Goal: Complete application form: Complete application form

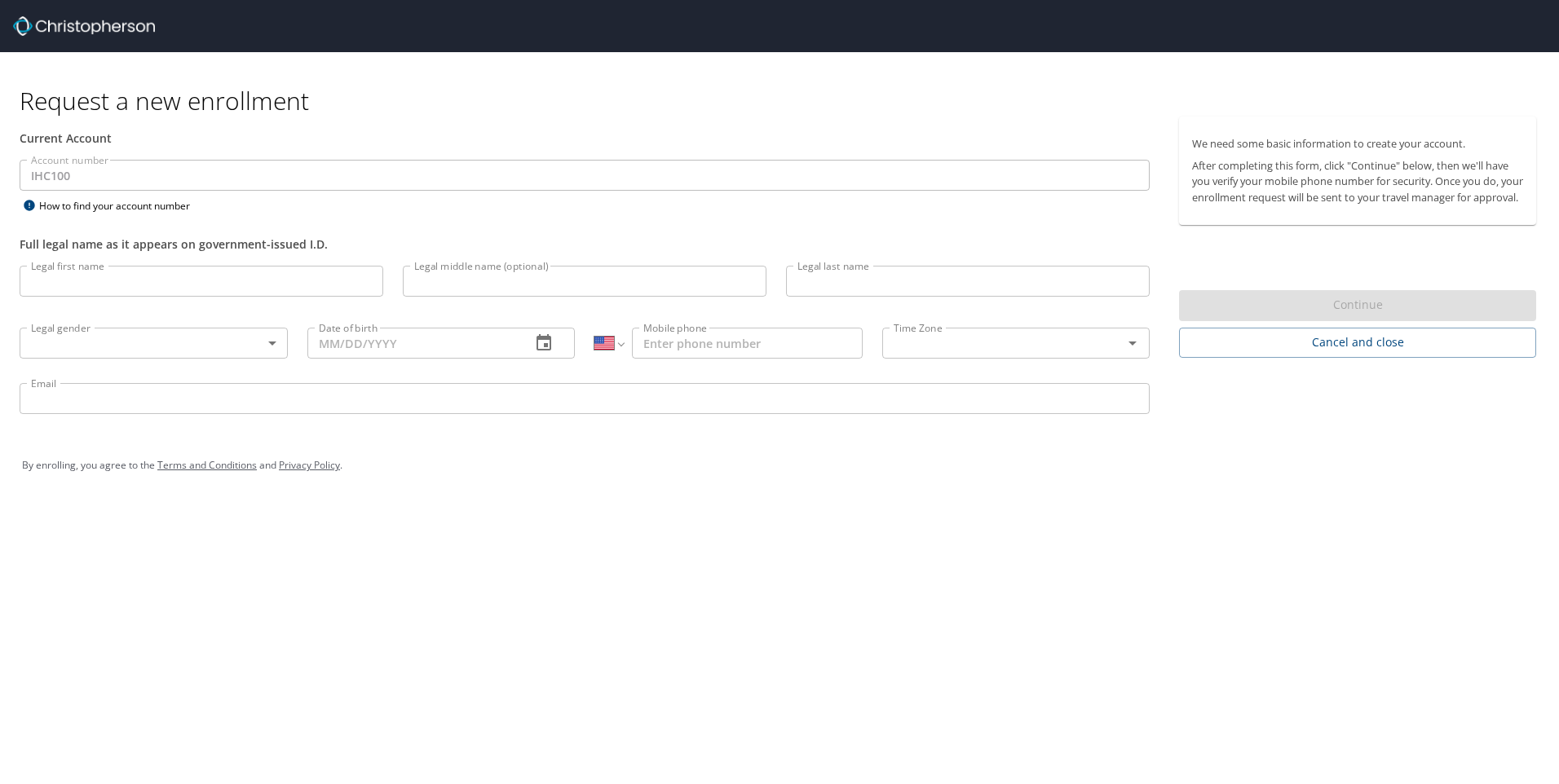
select select "US"
click at [239, 287] on input "Legal first name" at bounding box center [201, 280] width 364 height 31
type input "[PERSON_NAME]"
click at [435, 291] on input "Legal middle name (optional)" at bounding box center [584, 280] width 364 height 31
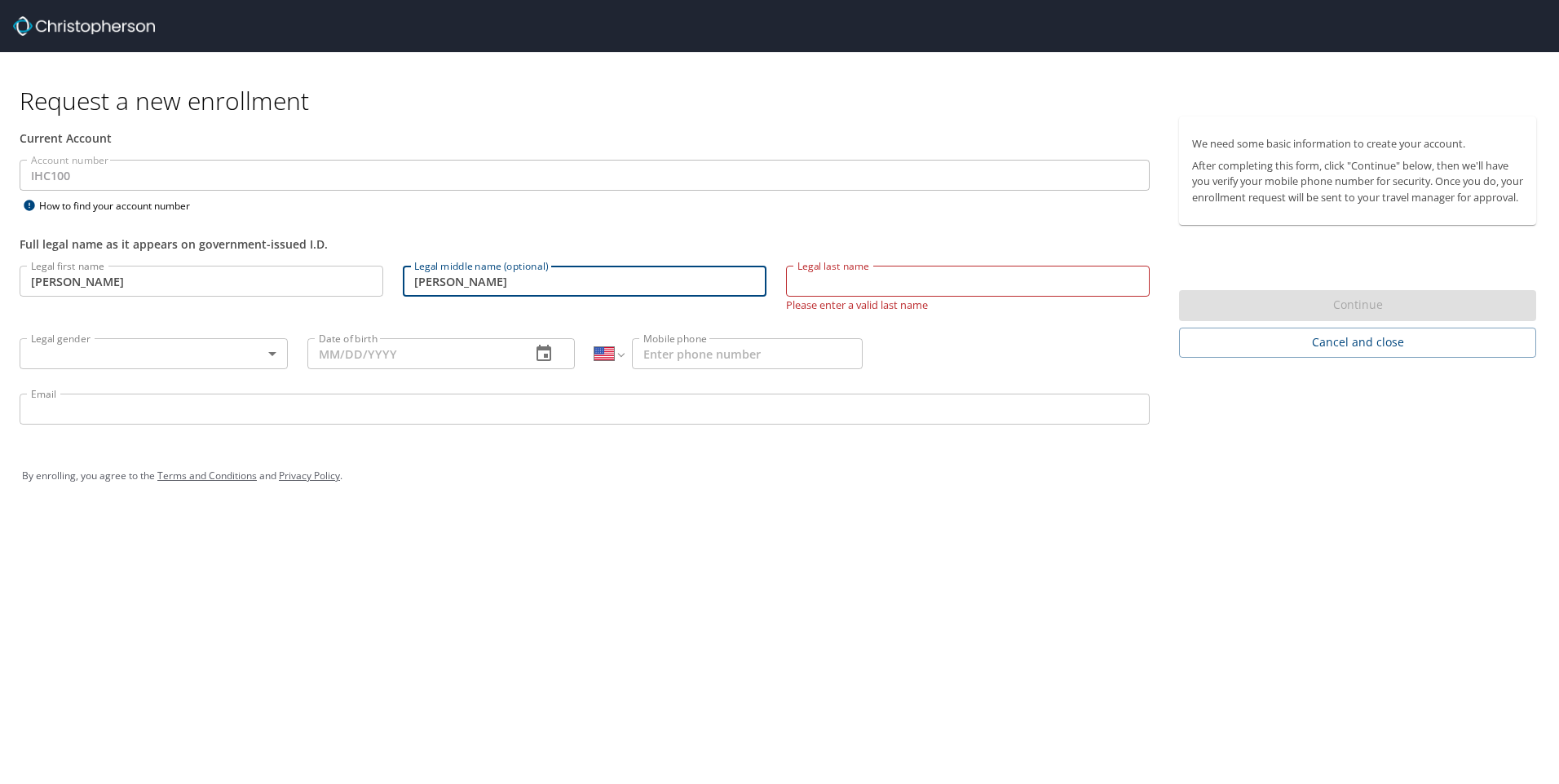
type input "[PERSON_NAME]"
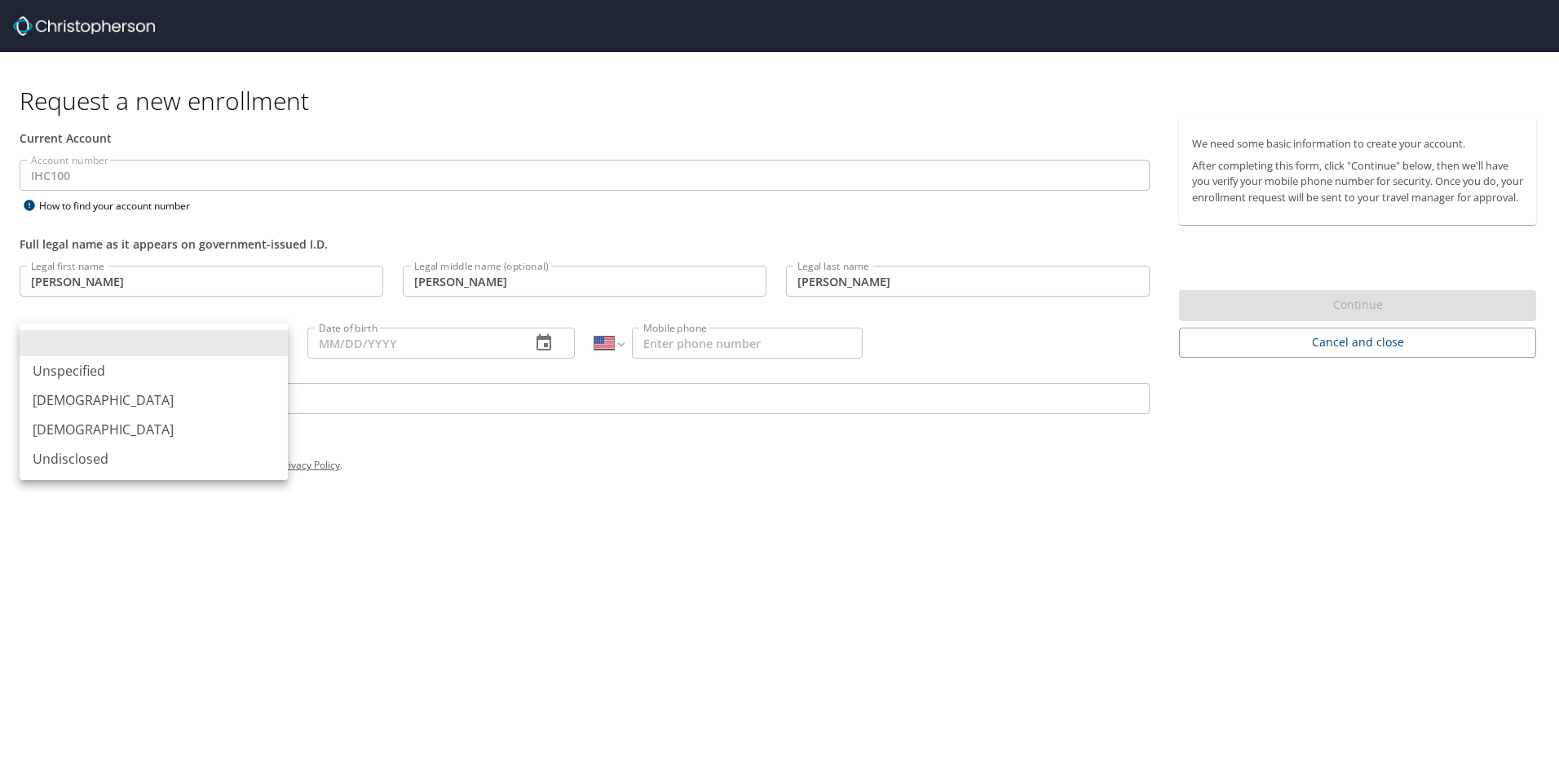
click at [278, 339] on body "Request a new enrollment Current Account Account number IHC100 Account number H…" at bounding box center [779, 392] width 1559 height 784
drag, startPoint x: 180, startPoint y: 396, endPoint x: 279, endPoint y: 382, distance: 100.0
click at [182, 396] on li "[DEMOGRAPHIC_DATA]" at bounding box center [154, 400] width 268 height 29
type input "[DEMOGRAPHIC_DATA]"
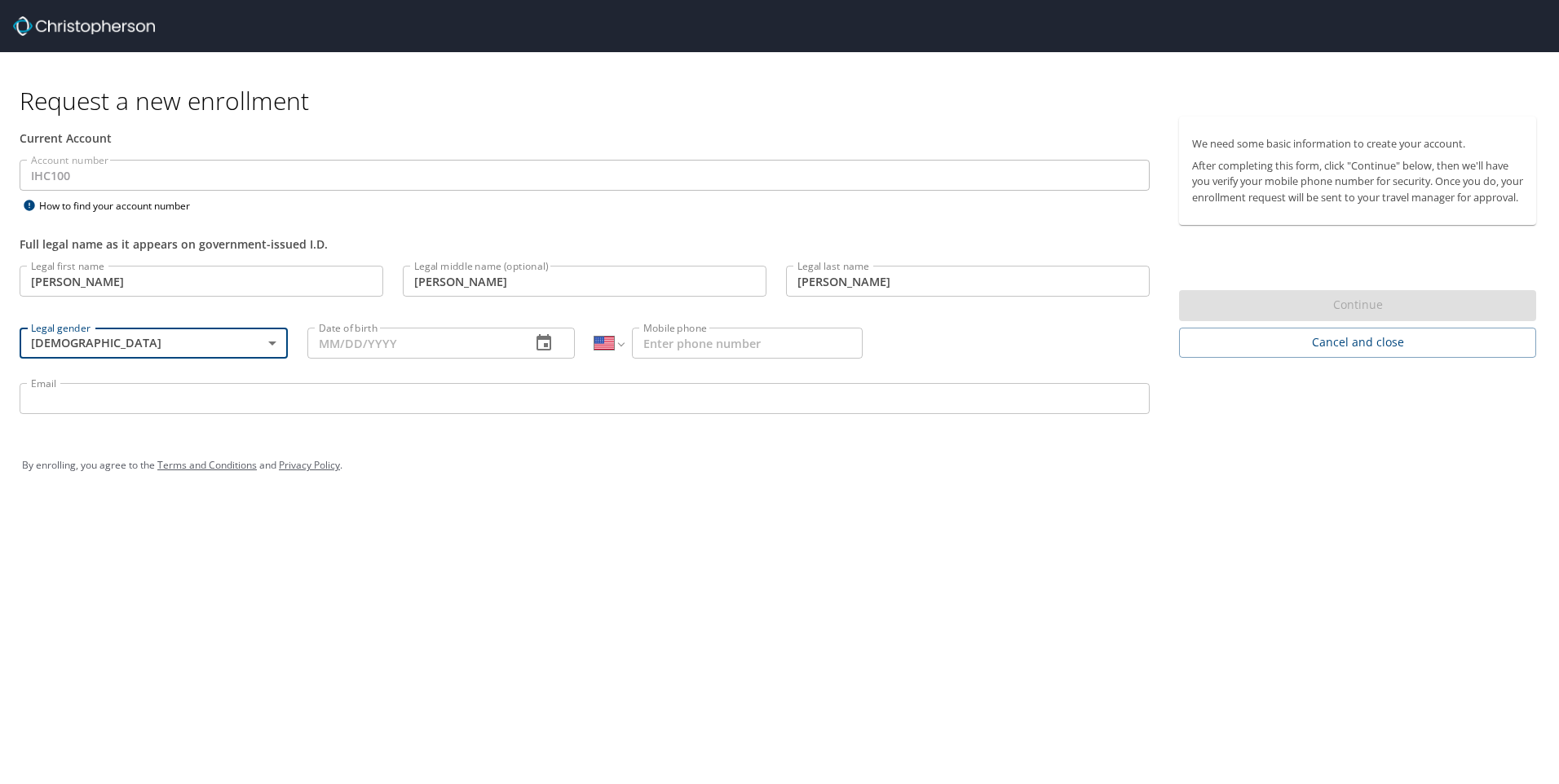
click at [390, 337] on input "Date of birth" at bounding box center [413, 343] width 211 height 31
type input "[DATE]"
click at [724, 350] on input "Mobile phone" at bounding box center [747, 343] width 230 height 31
type input "[PHONE_NUMBER]"
click at [522, 396] on input "Email" at bounding box center [584, 398] width 1130 height 31
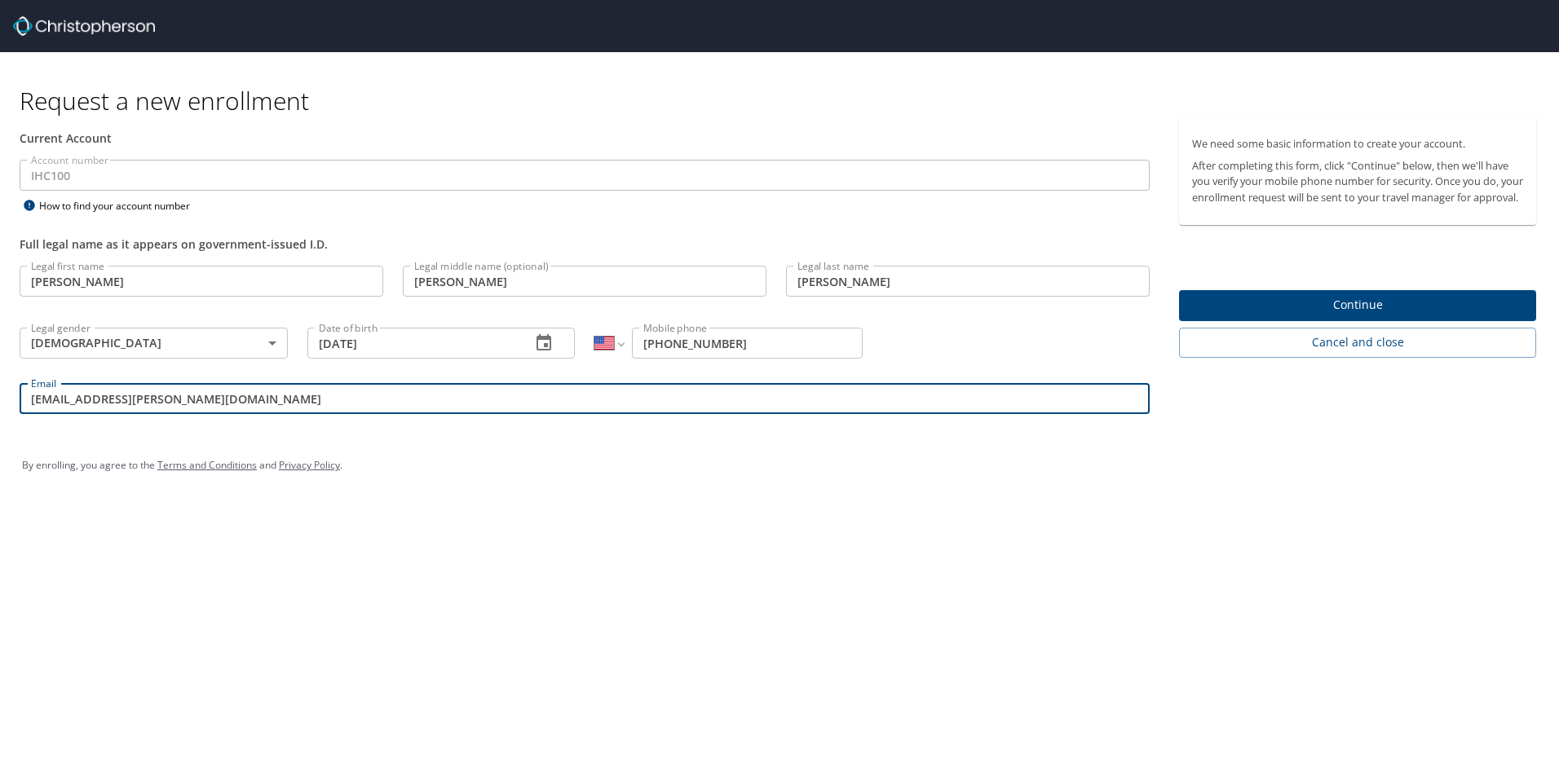
type input "[EMAIL_ADDRESS][PERSON_NAME][DOMAIN_NAME]"
click at [1367, 311] on span "Continue" at bounding box center [1357, 304] width 331 height 21
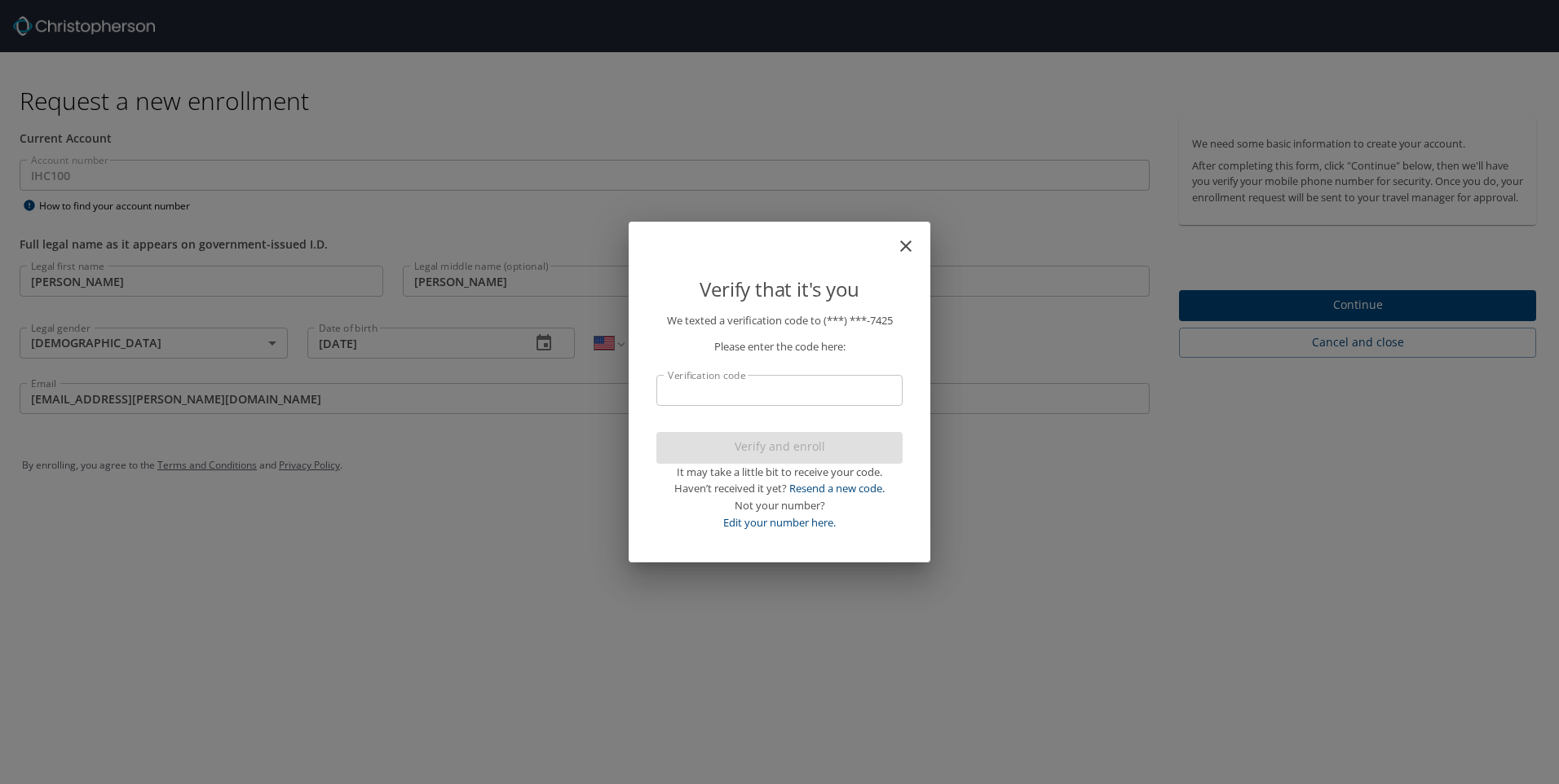
click at [863, 391] on input "Verification code" at bounding box center [780, 390] width 247 height 31
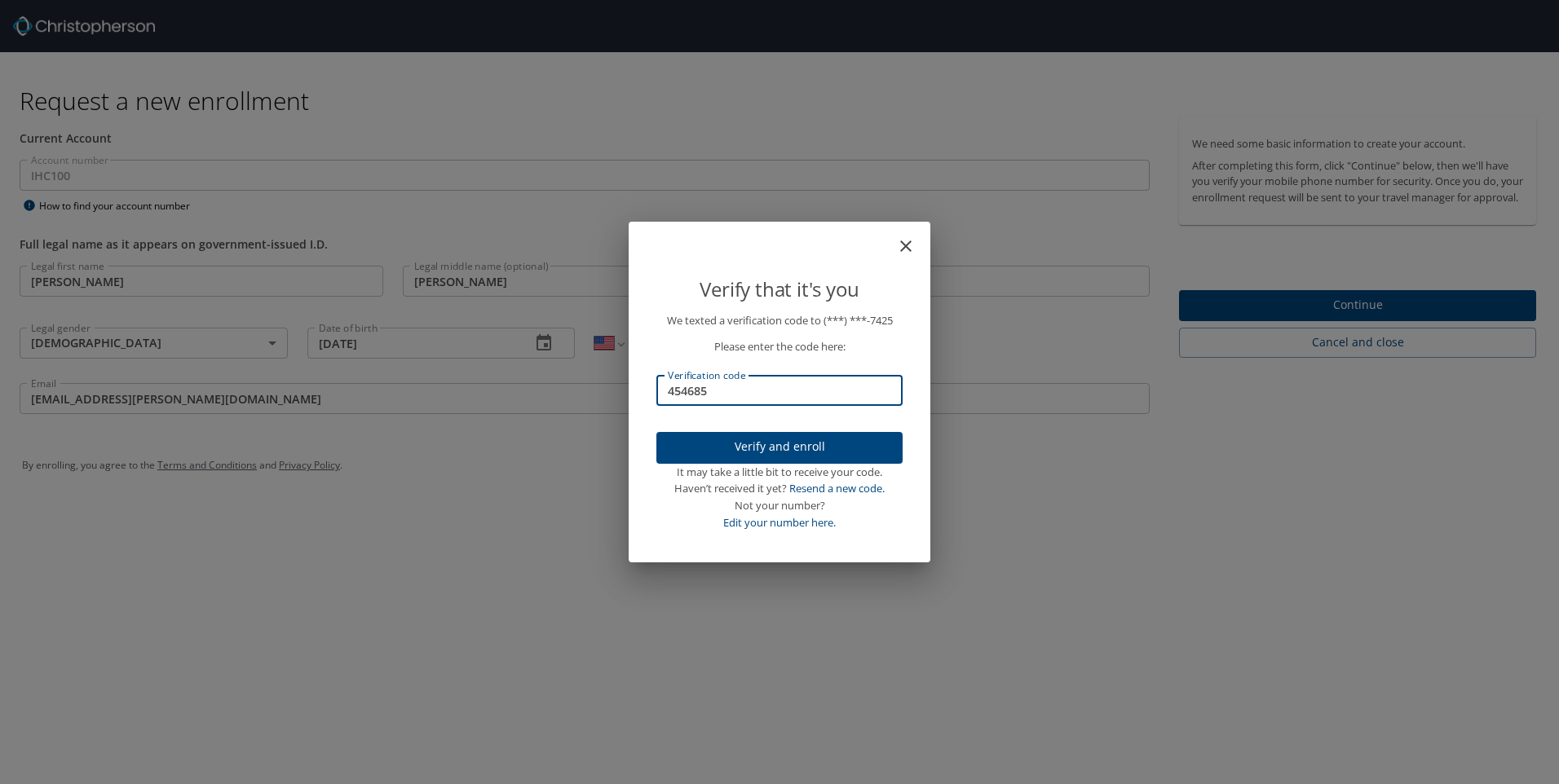
type input "454685"
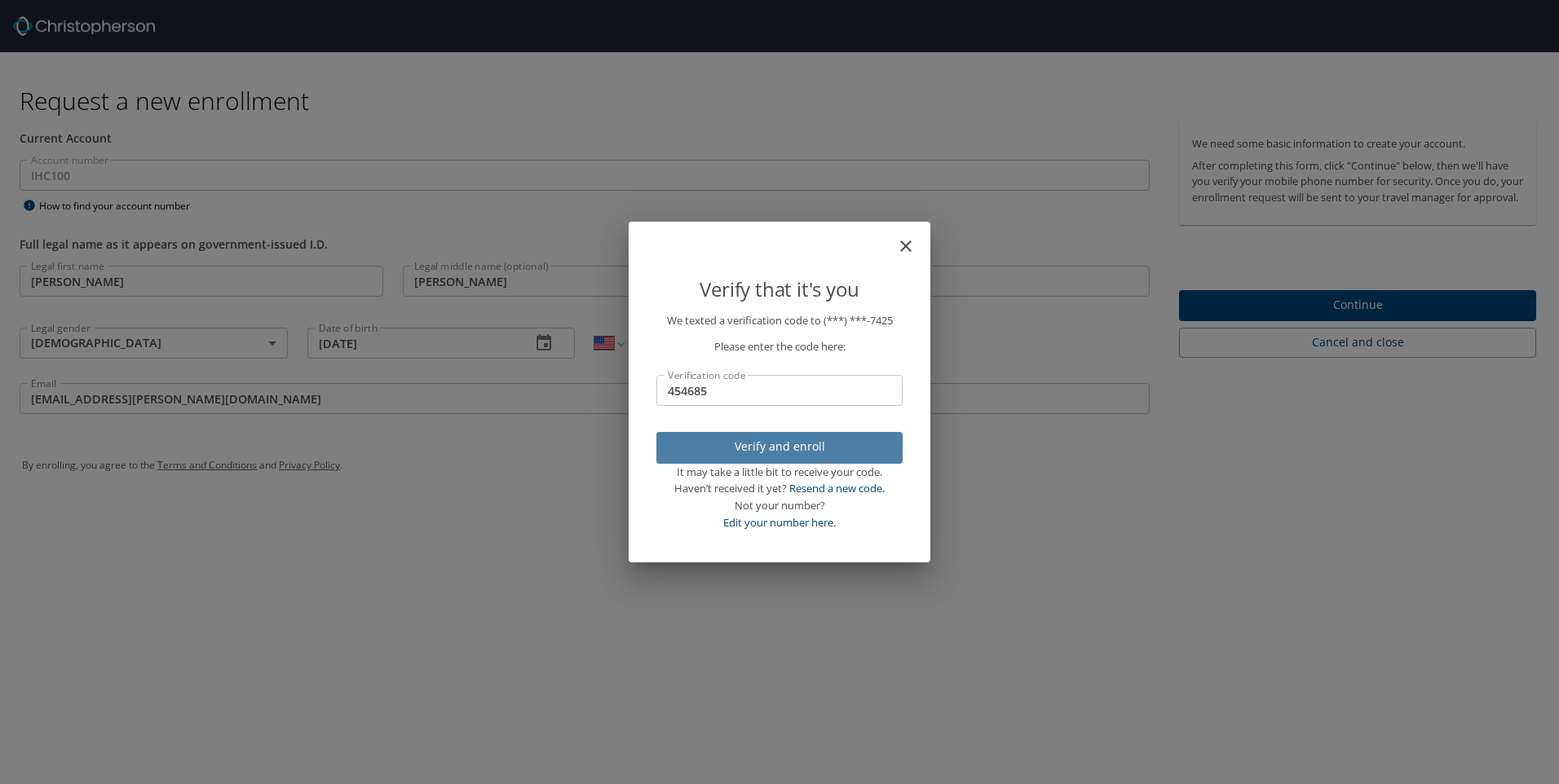
click at [790, 449] on span "Verify and enroll" at bounding box center [779, 446] width 220 height 21
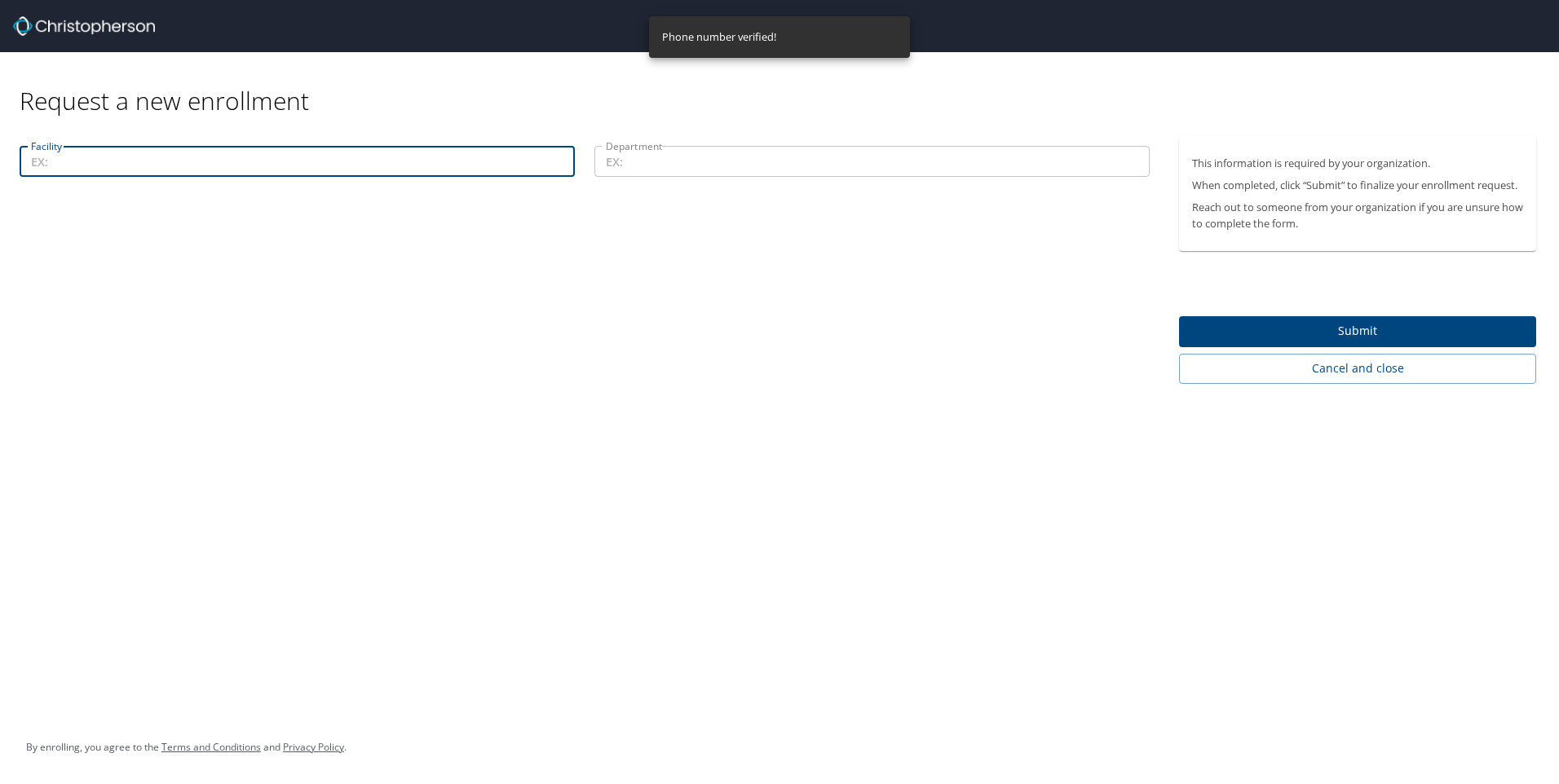
click at [152, 163] on input "Facility" at bounding box center [297, 161] width 555 height 31
type input "3100"
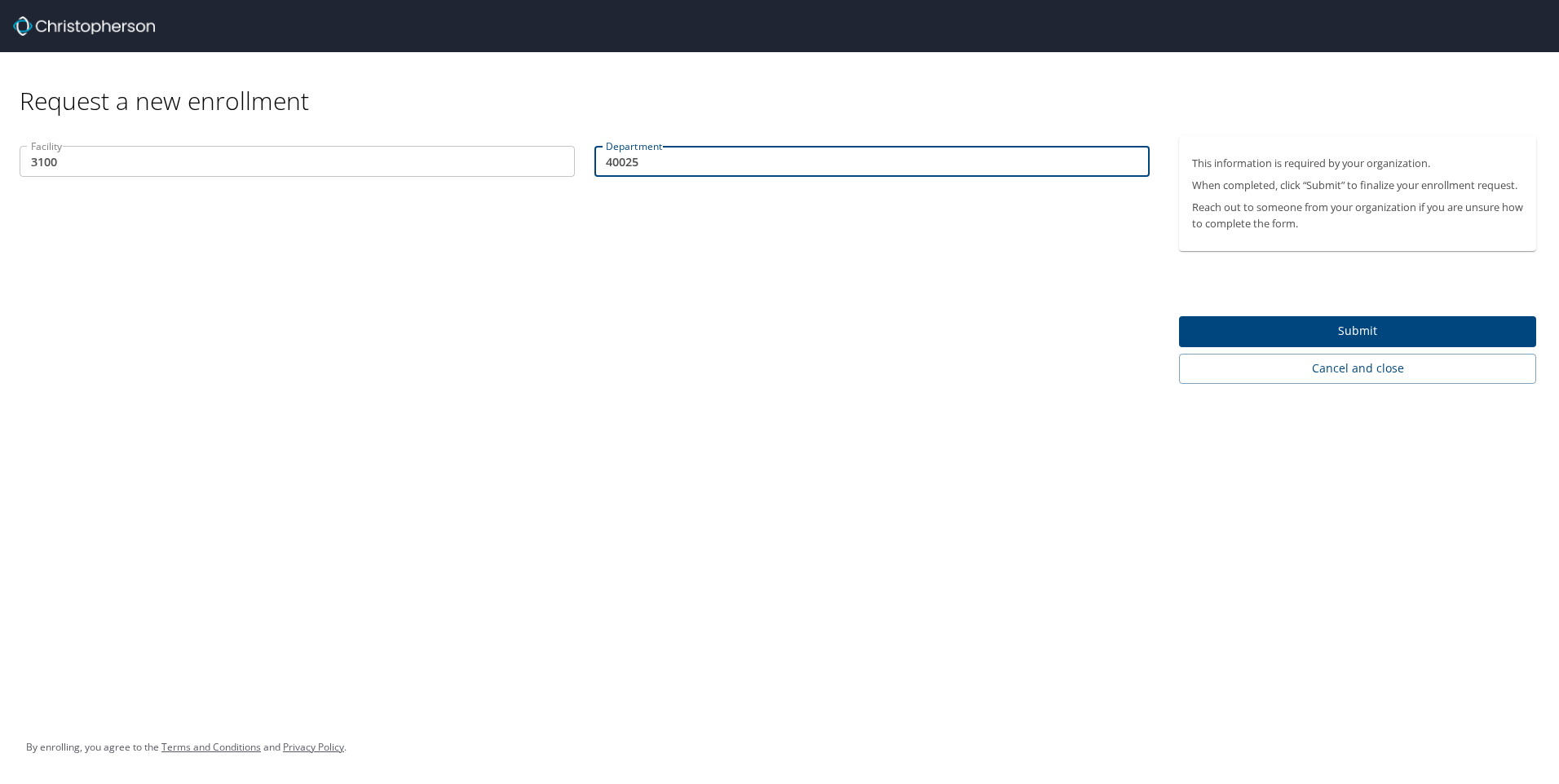
type input "40025"
click at [1323, 323] on span "Submit" at bounding box center [1357, 331] width 331 height 21
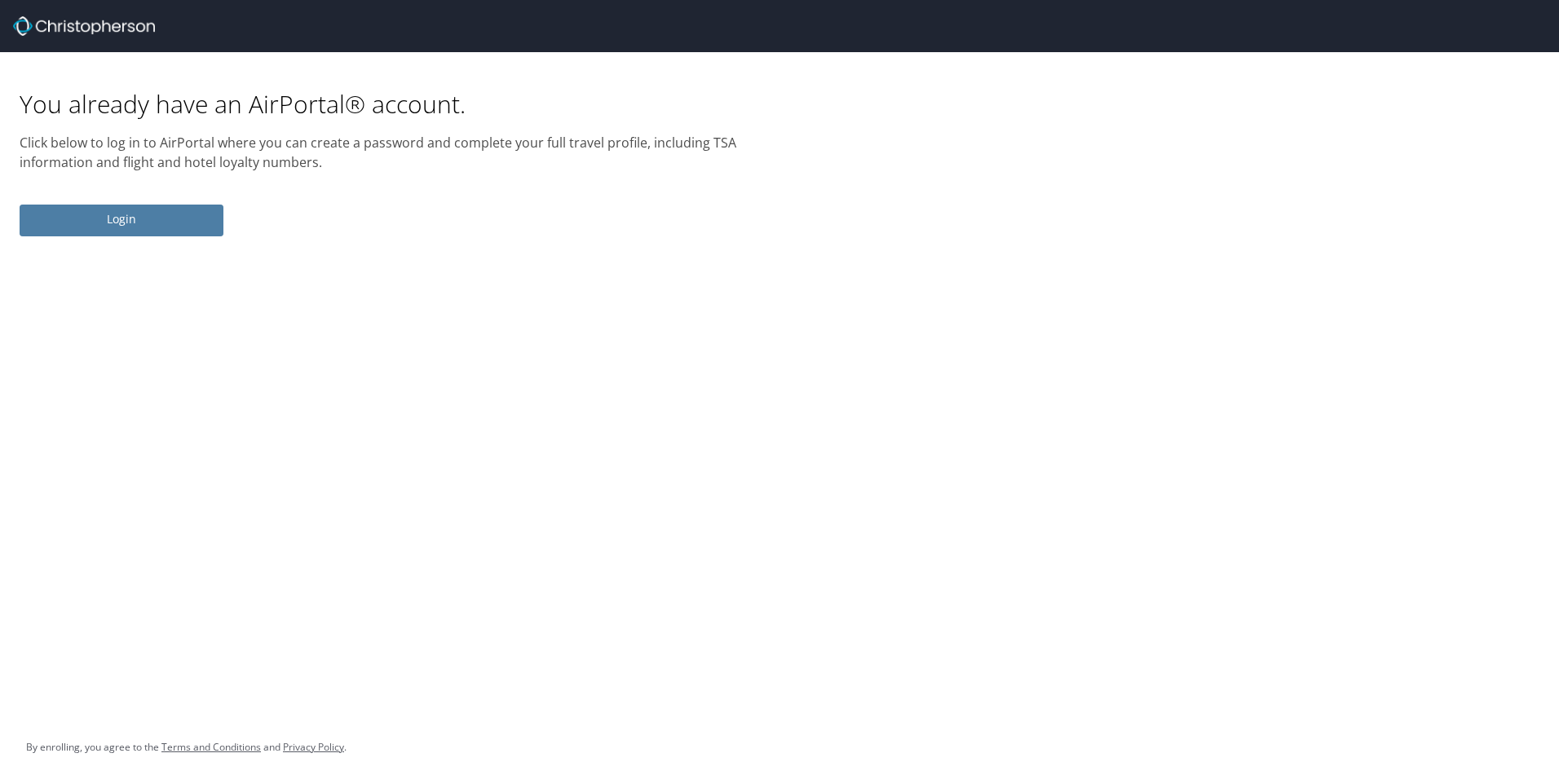
click at [158, 210] on span "Login" at bounding box center [121, 220] width 178 height 21
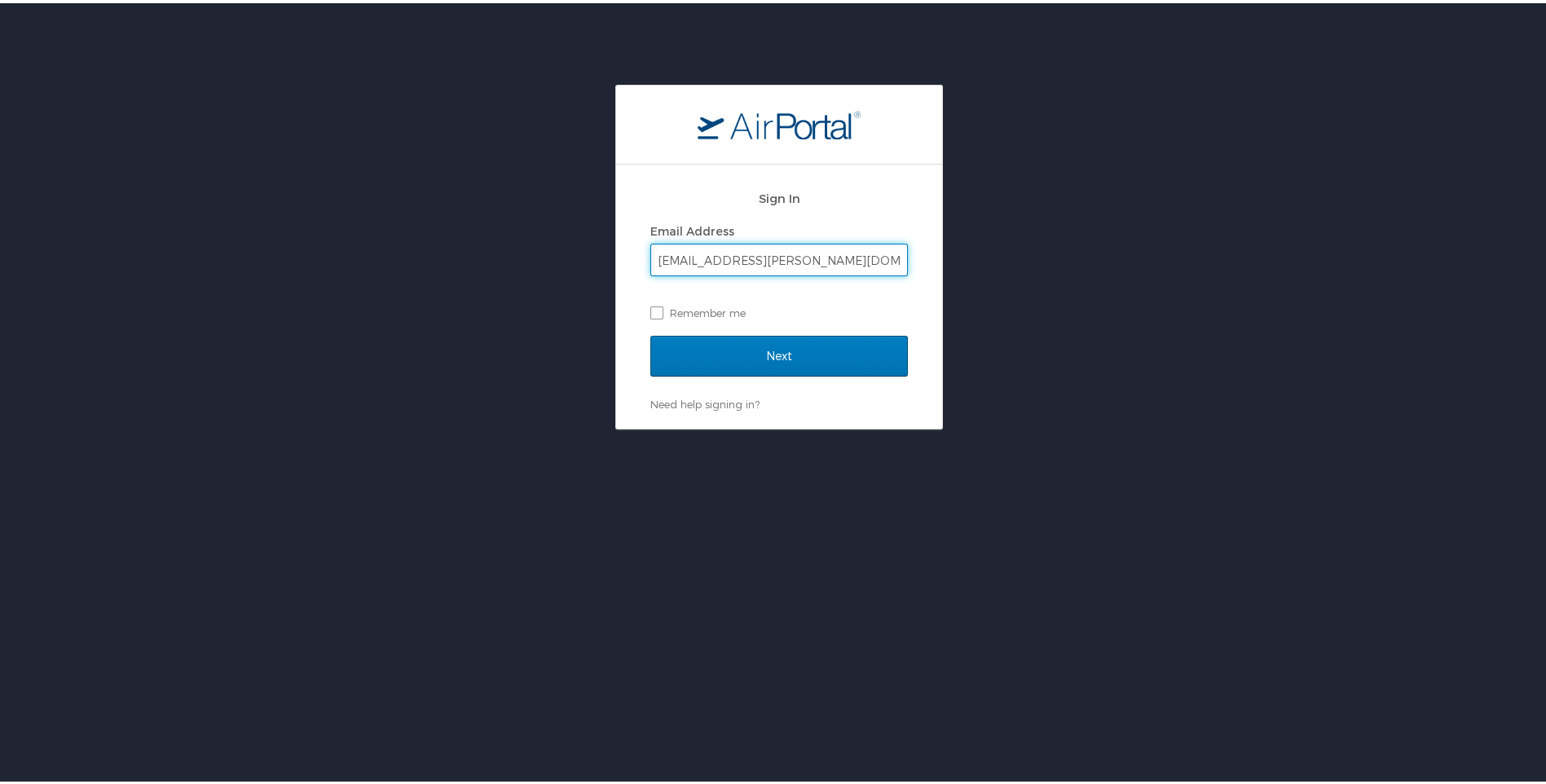
type input "[EMAIL_ADDRESS][PERSON_NAME][DOMAIN_NAME]"
click at [650, 332] on input "Next" at bounding box center [779, 353] width 257 height 41
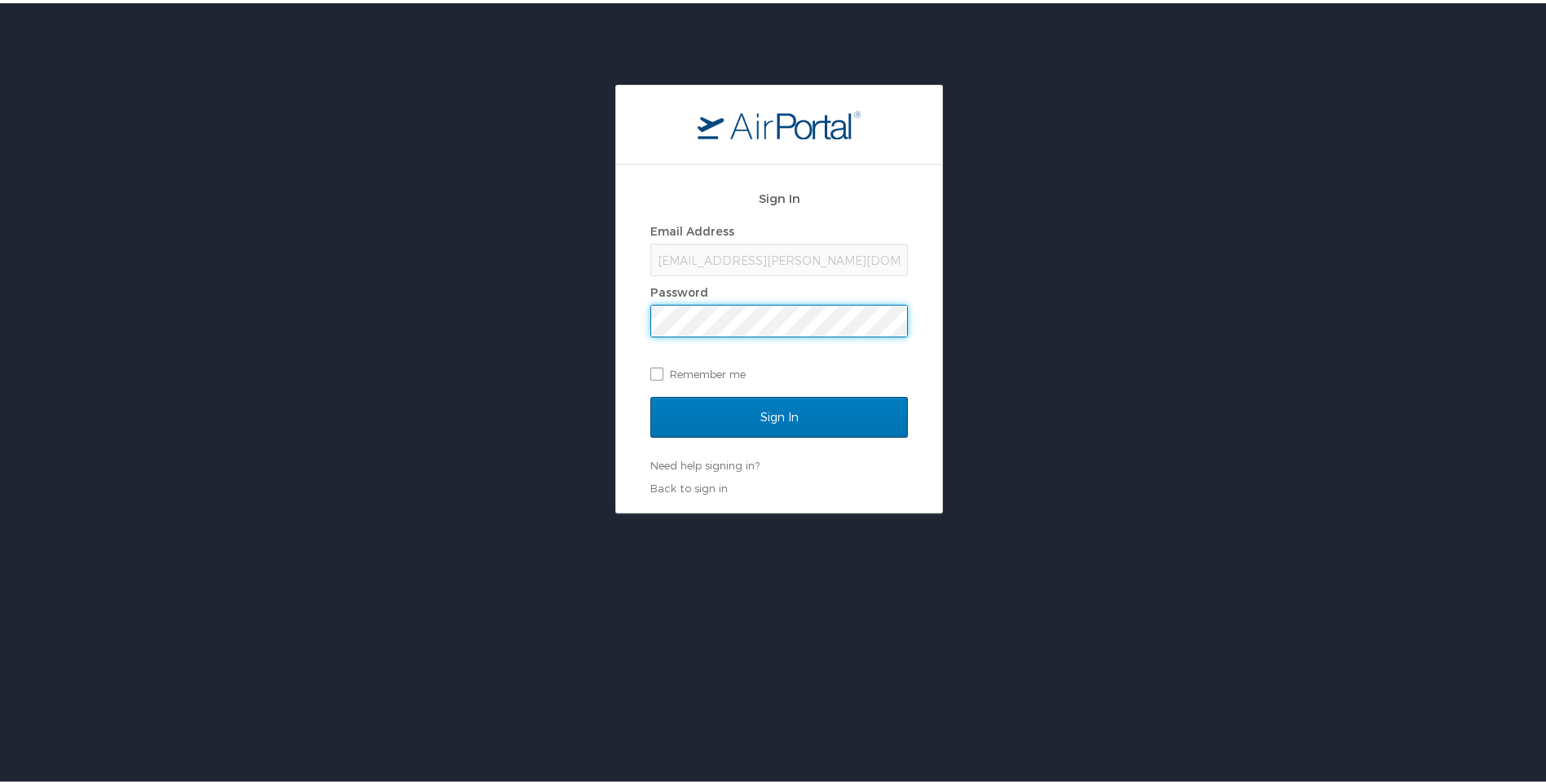
click at [650, 394] on input "Sign In" at bounding box center [779, 414] width 257 height 41
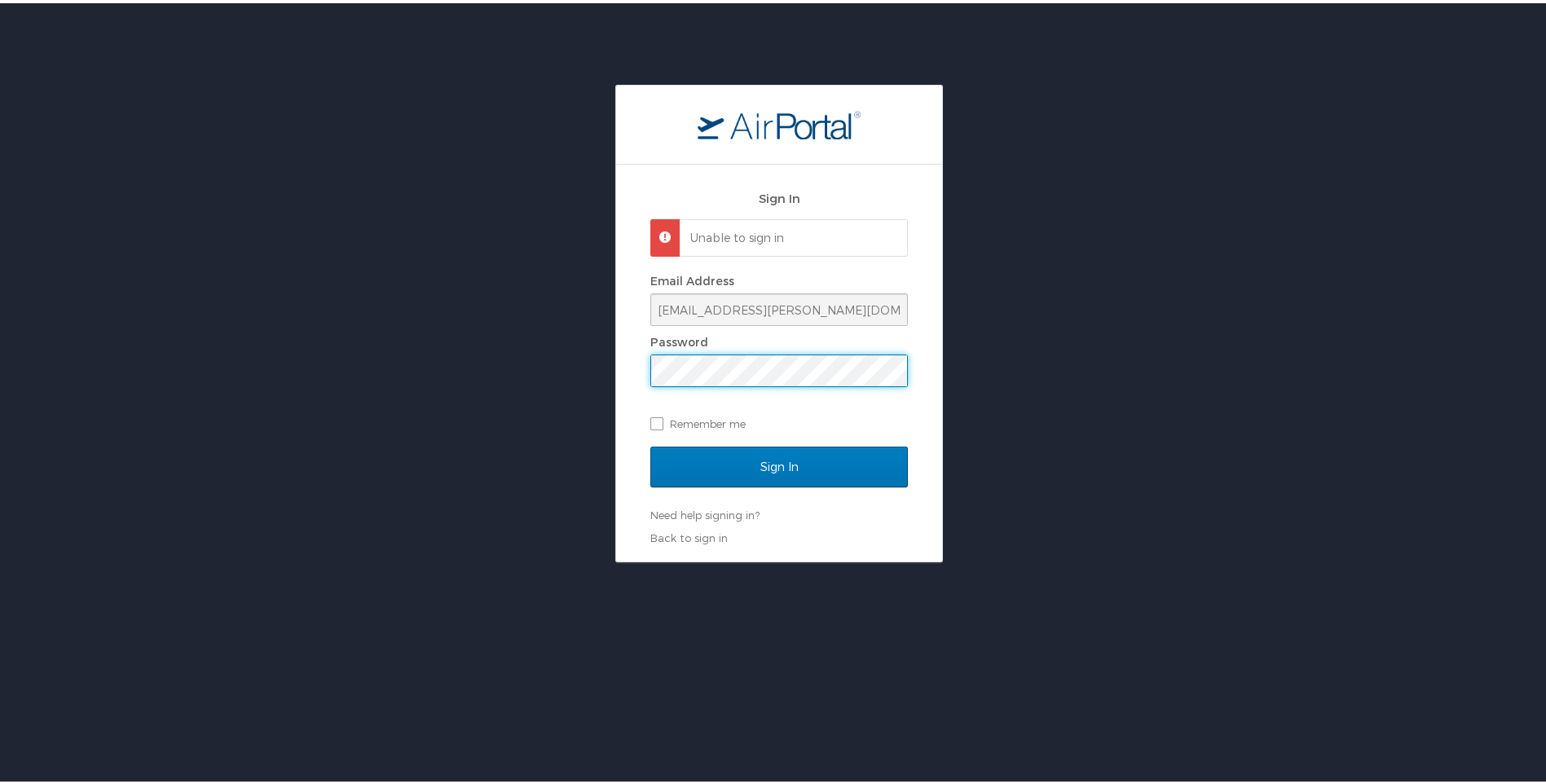
click at [623, 363] on div "Sign In Unable to sign in Email Address [EMAIL_ADDRESS][PERSON_NAME][DOMAIN_NAM…" at bounding box center [779, 360] width 326 height 396
click at [650, 443] on input "Sign In" at bounding box center [779, 463] width 257 height 41
click at [733, 511] on link "Need help signing in?" at bounding box center [705, 512] width 109 height 13
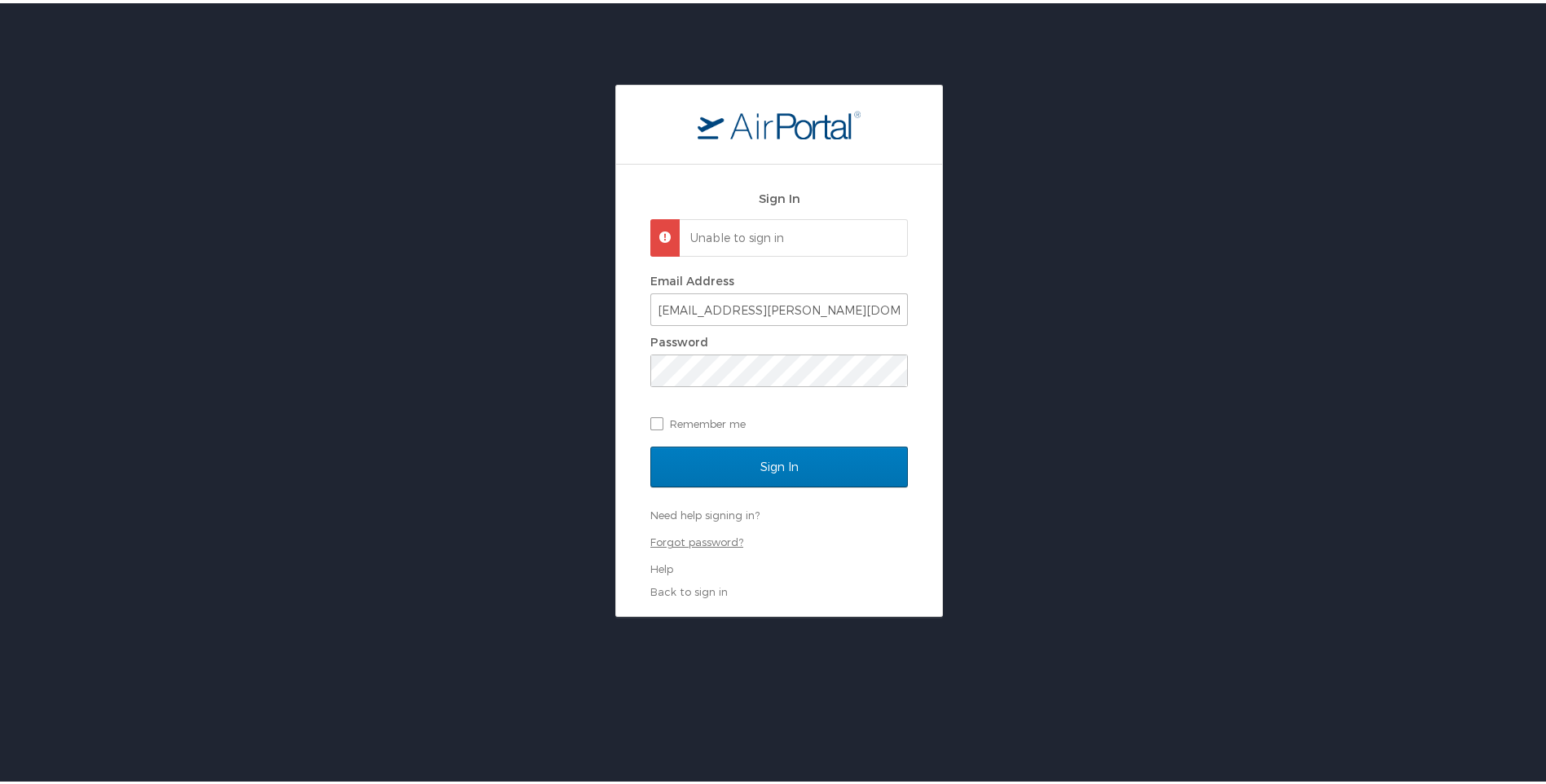
click at [699, 539] on link "Forgot password?" at bounding box center [697, 538] width 93 height 13
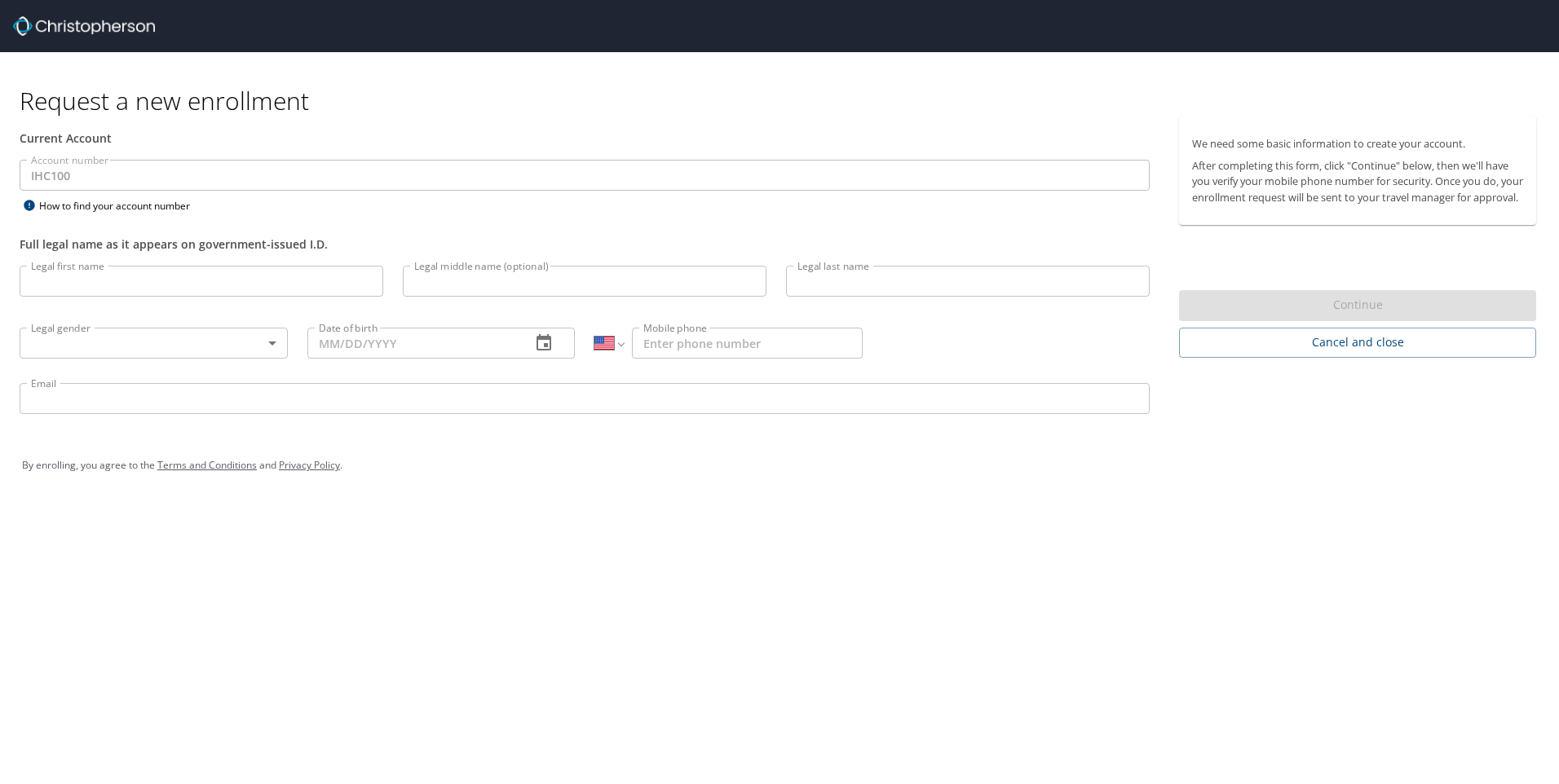
select select "US"
